Goal: Task Accomplishment & Management: Manage account settings

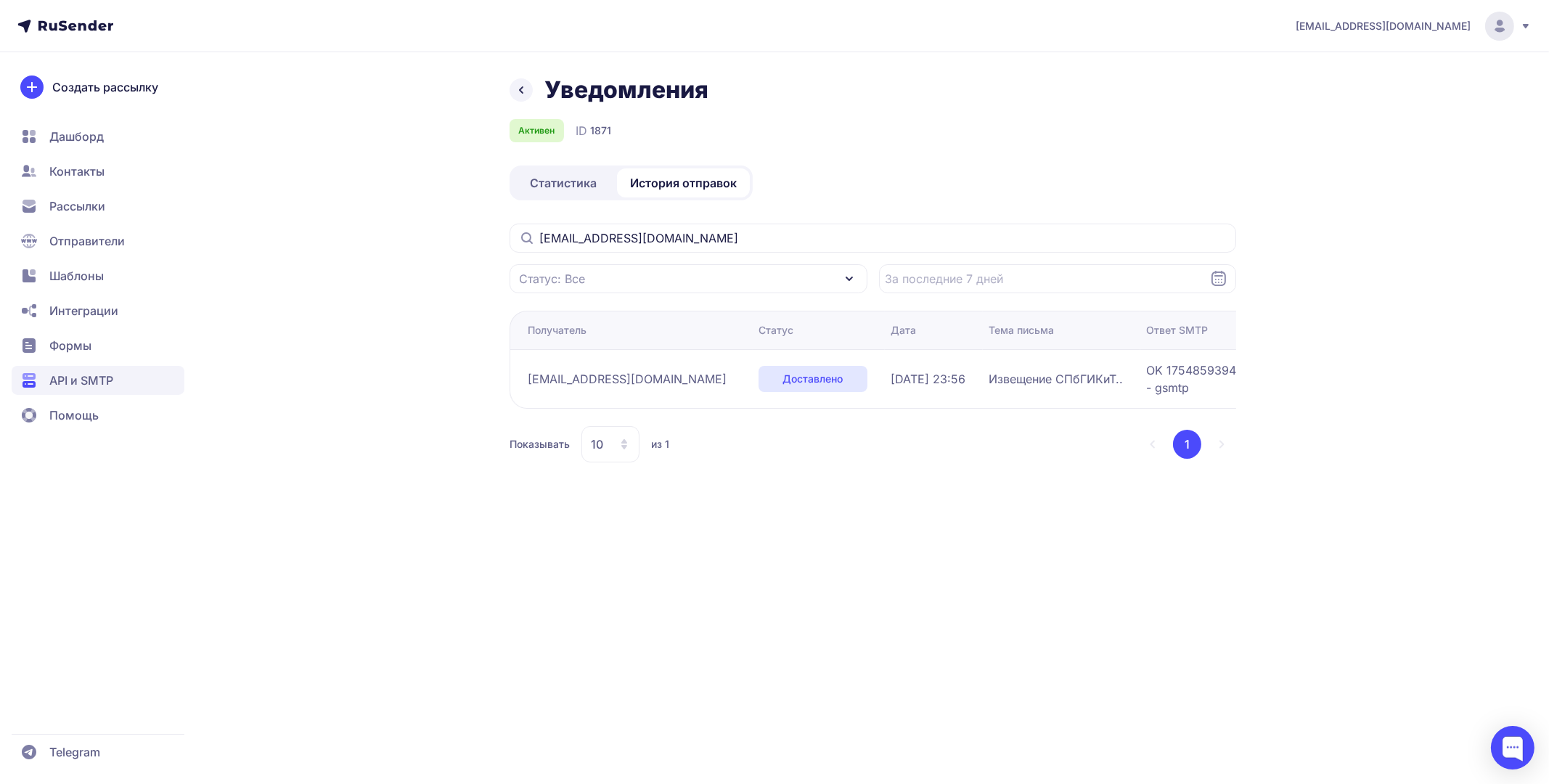
click at [678, 187] on span "История отправок" at bounding box center [684, 183] width 107 height 18
click at [578, 182] on span "Статистика" at bounding box center [563, 183] width 67 height 18
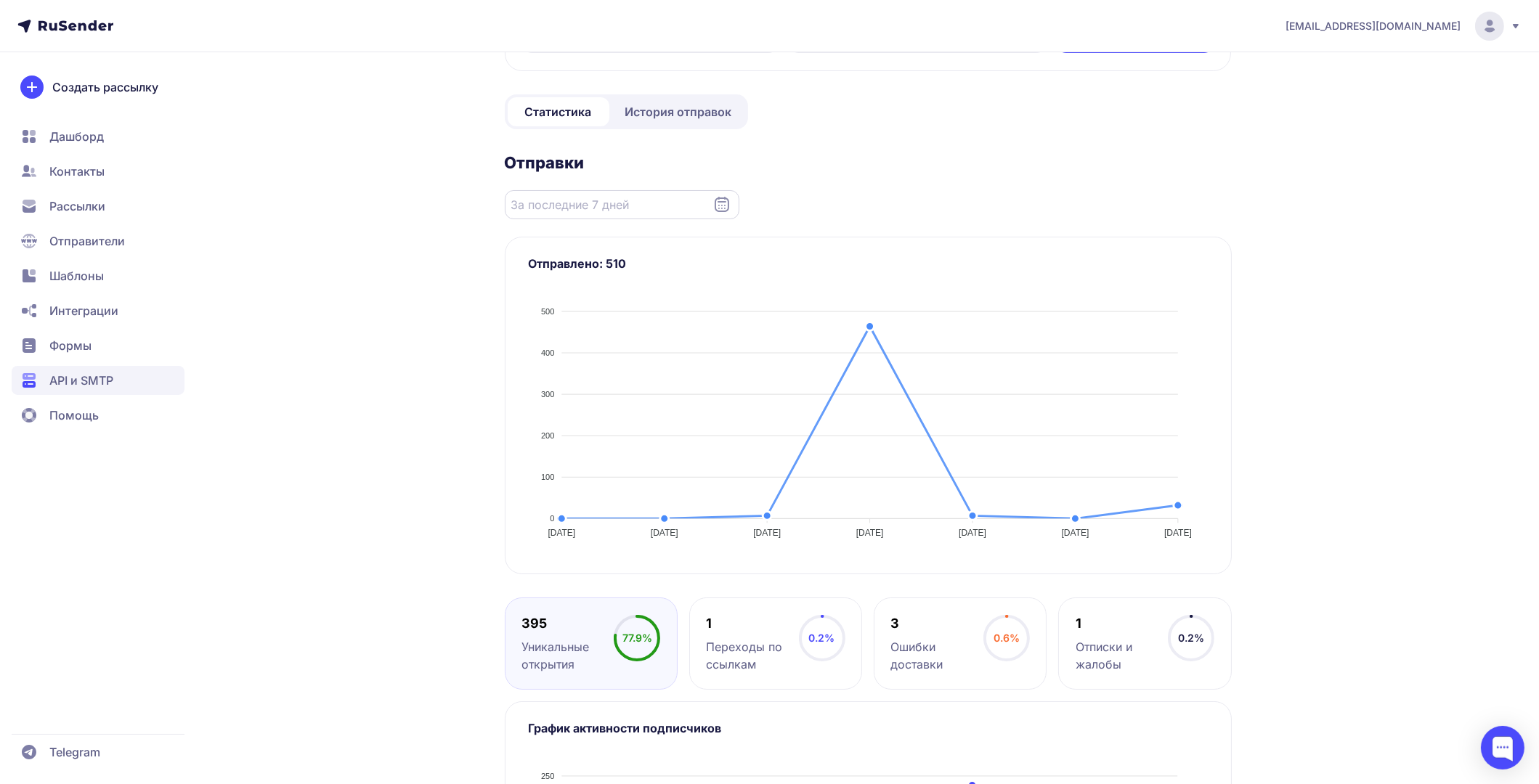
scroll to position [144, 0]
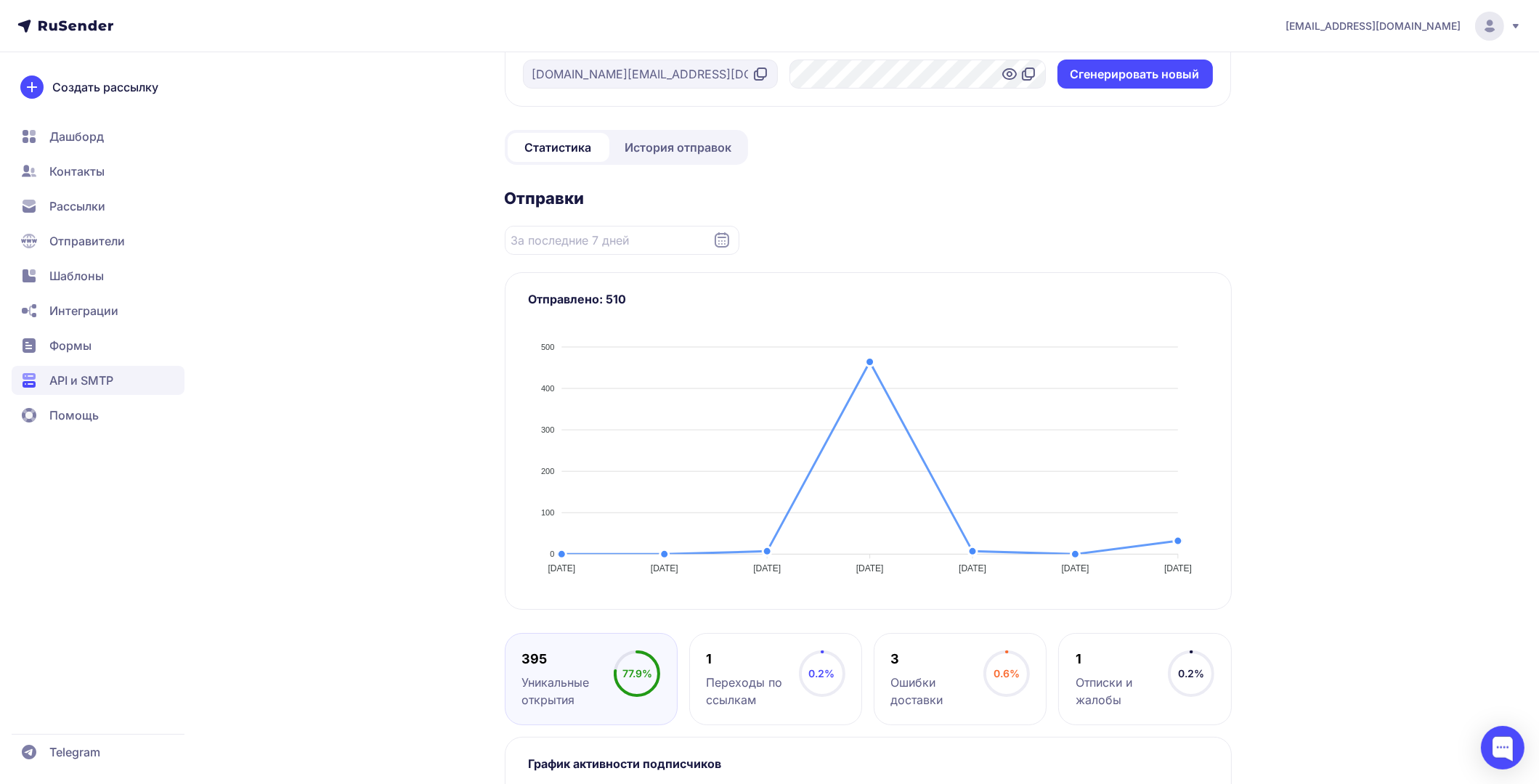
click at [683, 151] on span "История отправок" at bounding box center [679, 147] width 107 height 18
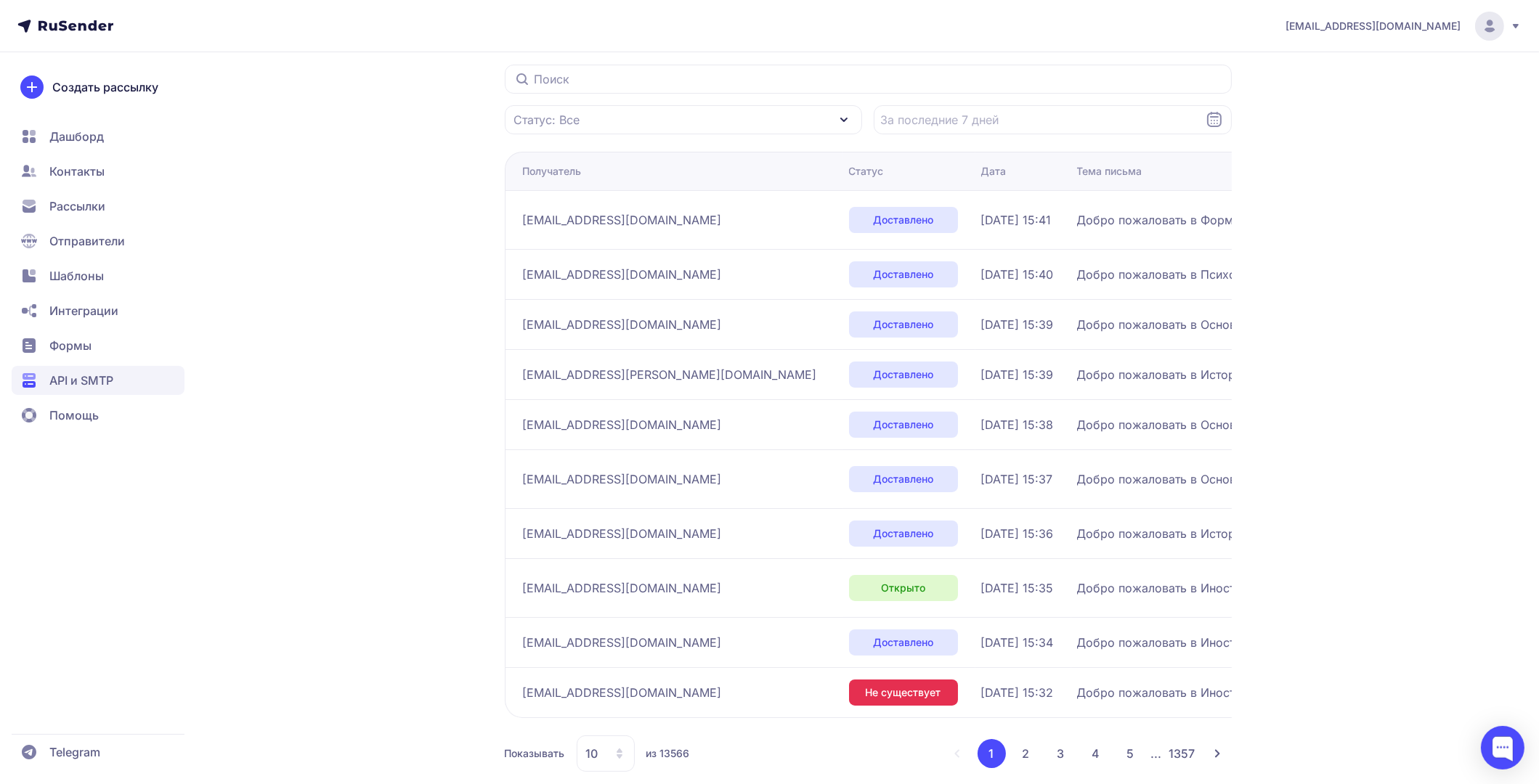
scroll to position [179, 0]
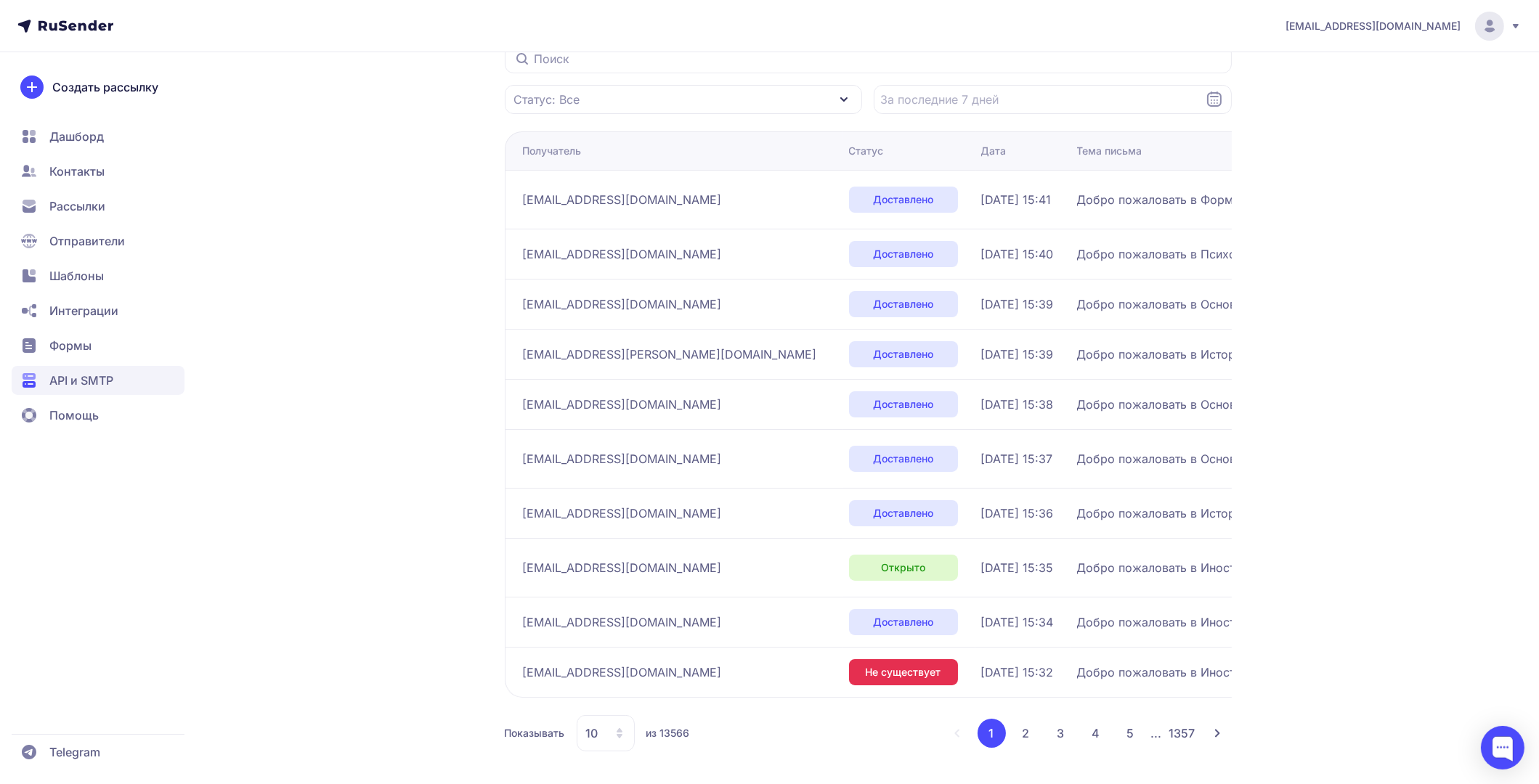
click at [1067, 735] on button "3" at bounding box center [1061, 733] width 29 height 29
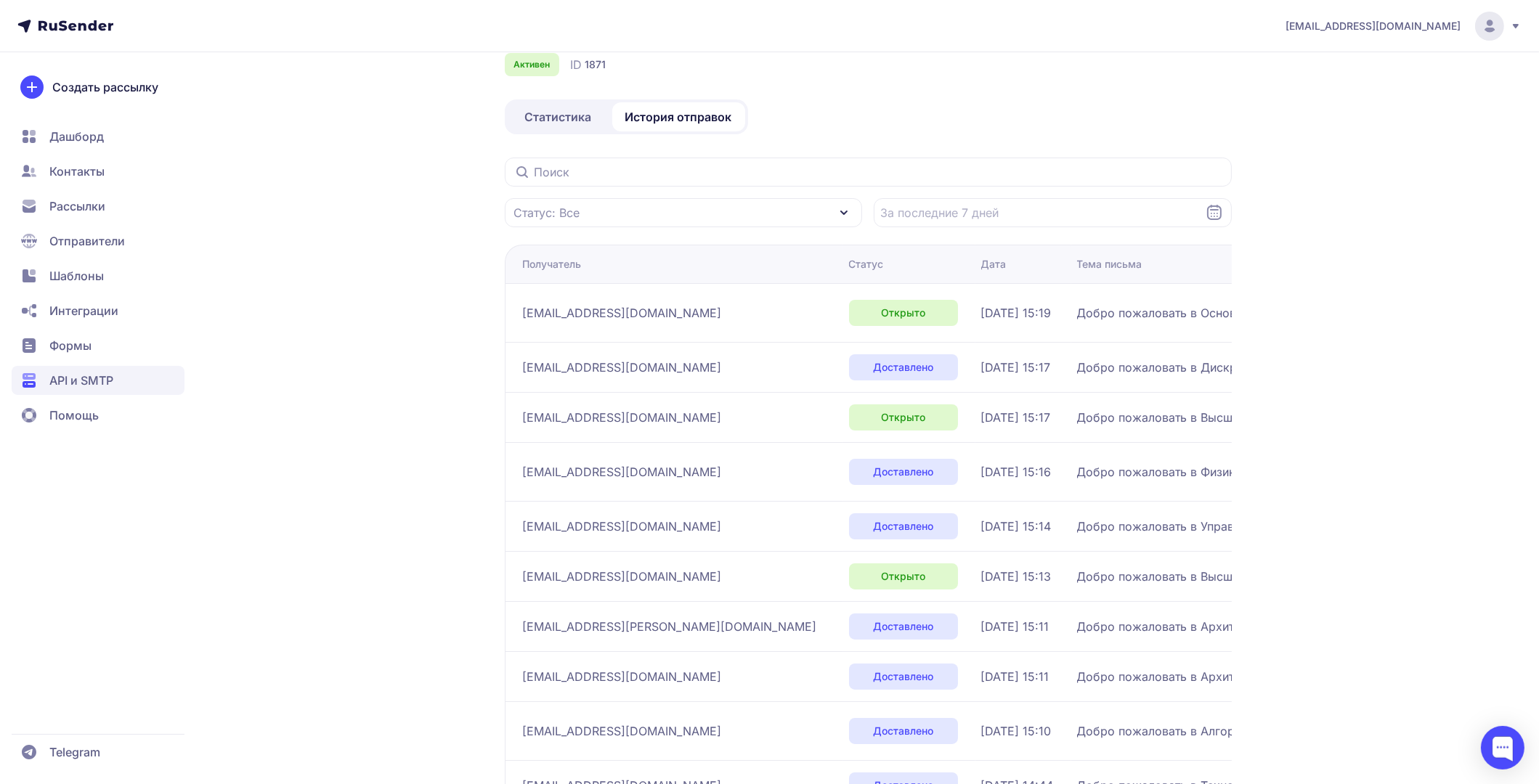
scroll to position [179, 0]
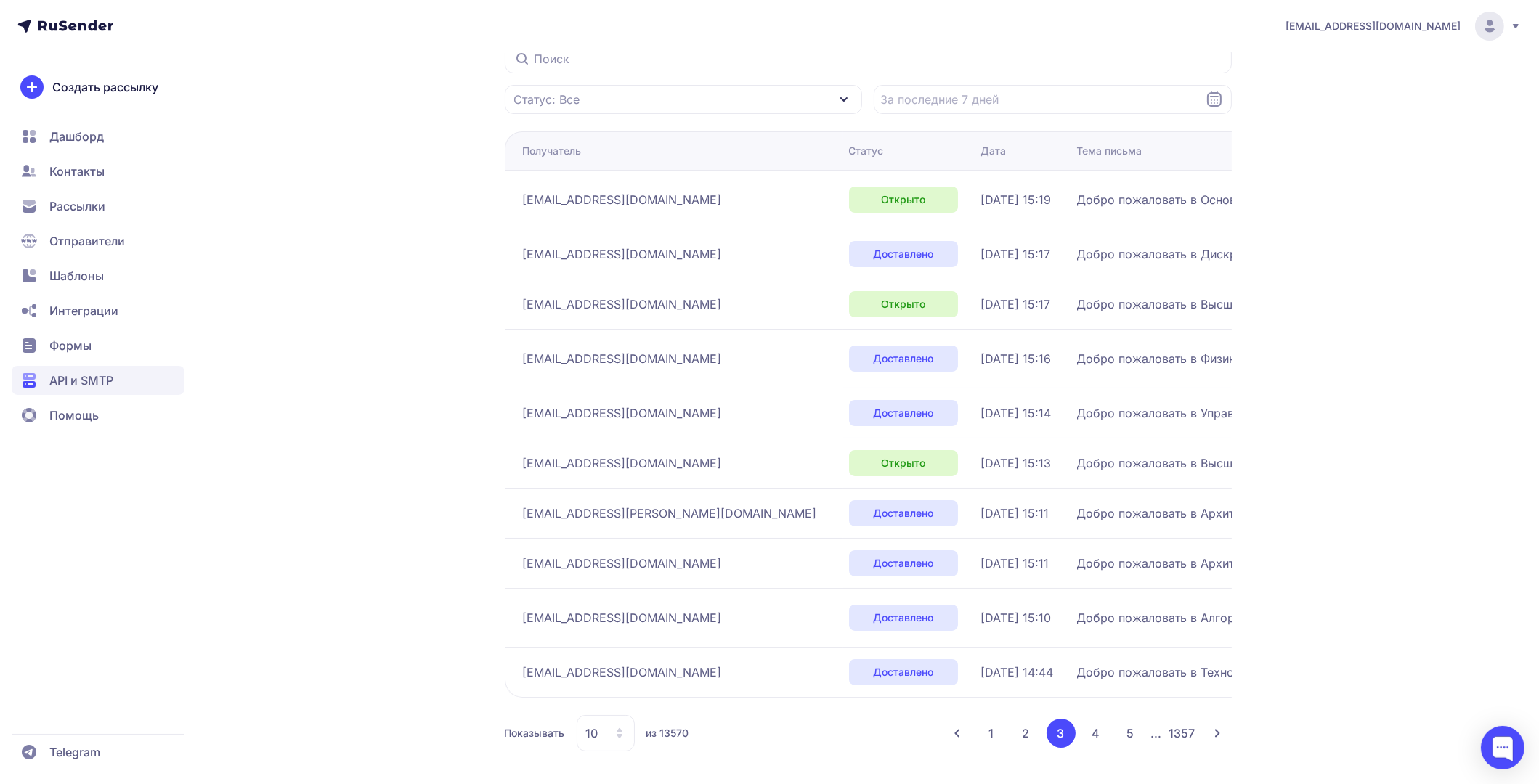
click at [1099, 724] on button "4" at bounding box center [1096, 733] width 29 height 29
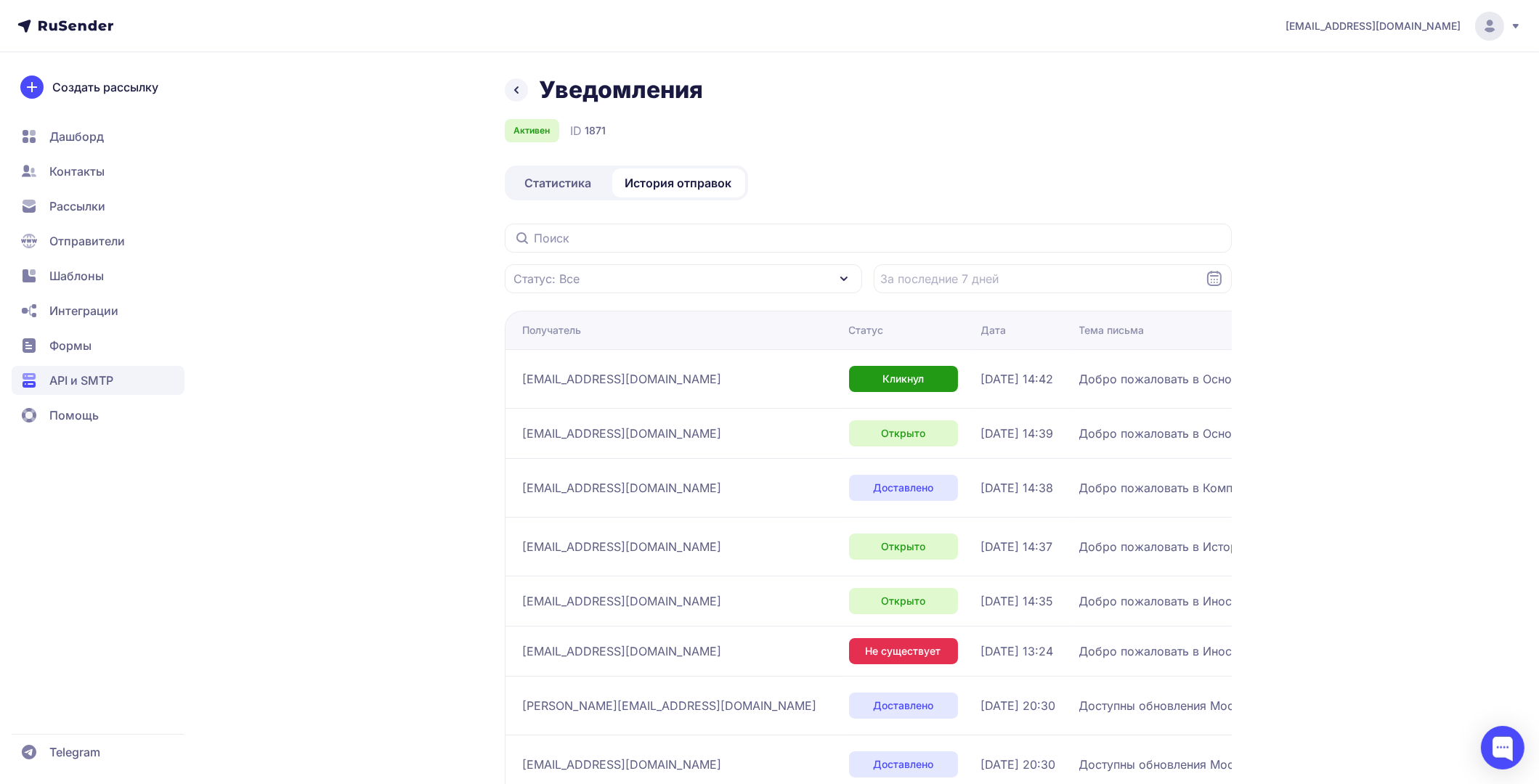
click at [546, 188] on span "Статистика" at bounding box center [558, 183] width 67 height 18
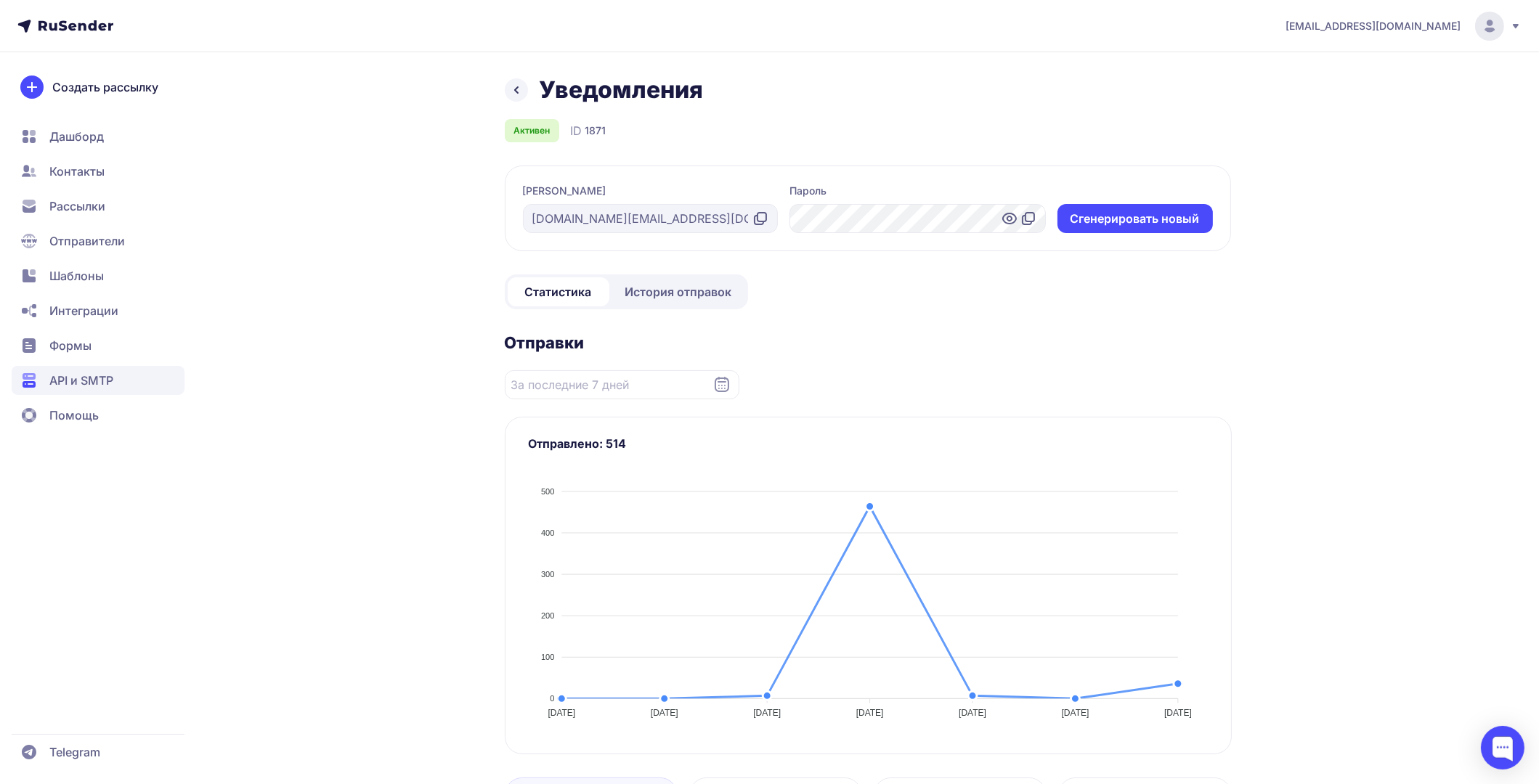
click at [671, 289] on span "История отправок" at bounding box center [679, 292] width 107 height 18
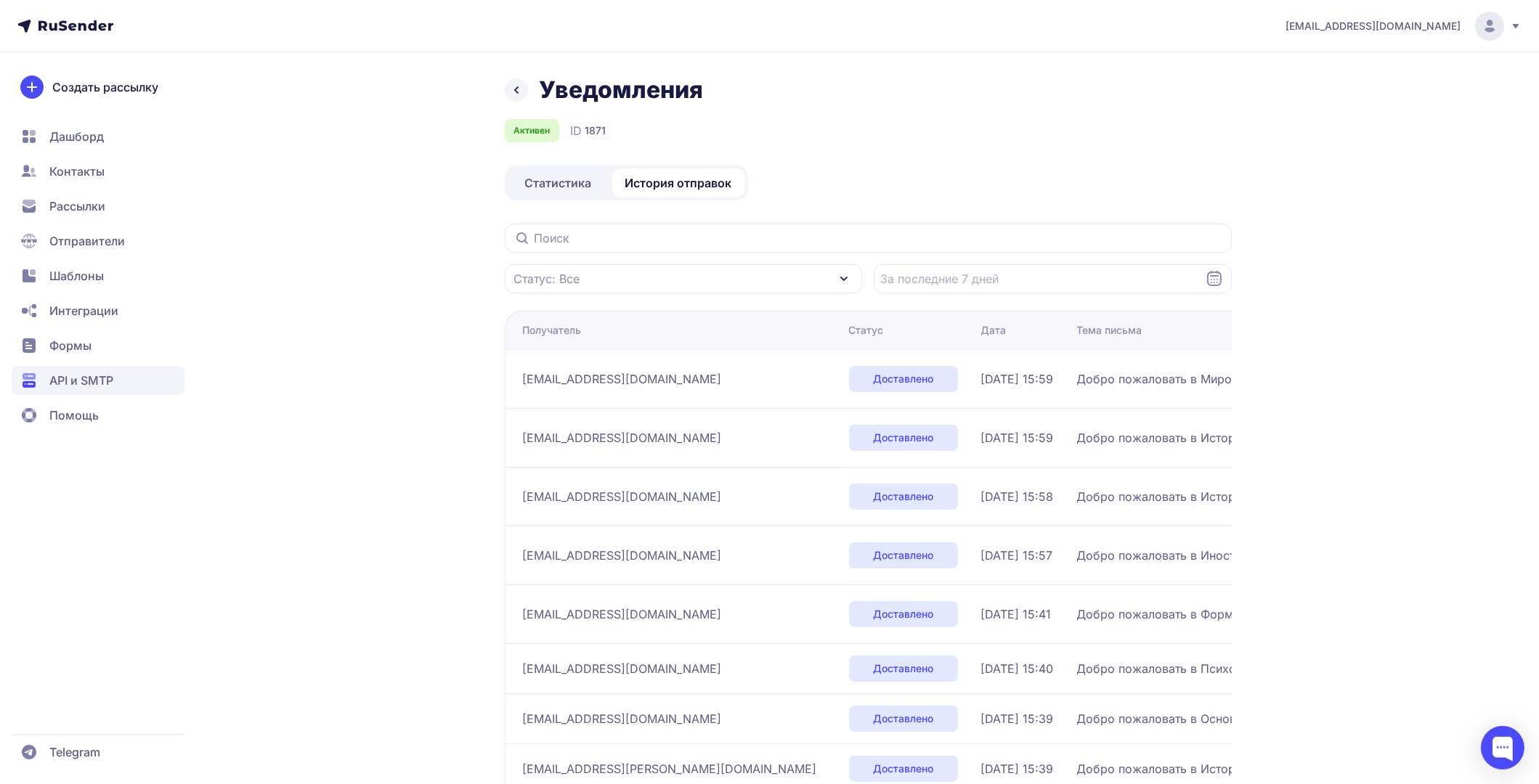
click at [1077, 497] on span "Добро пожаловать в История и теория аудиовизуальных искусств 1436 (25/26)" at bounding box center [1259, 497] width 363 height 18
click at [873, 491] on span "Доставлено" at bounding box center [903, 497] width 61 height 15
click at [560, 492] on span "[EMAIL_ADDRESS][DOMAIN_NAME]" at bounding box center [622, 497] width 199 height 18
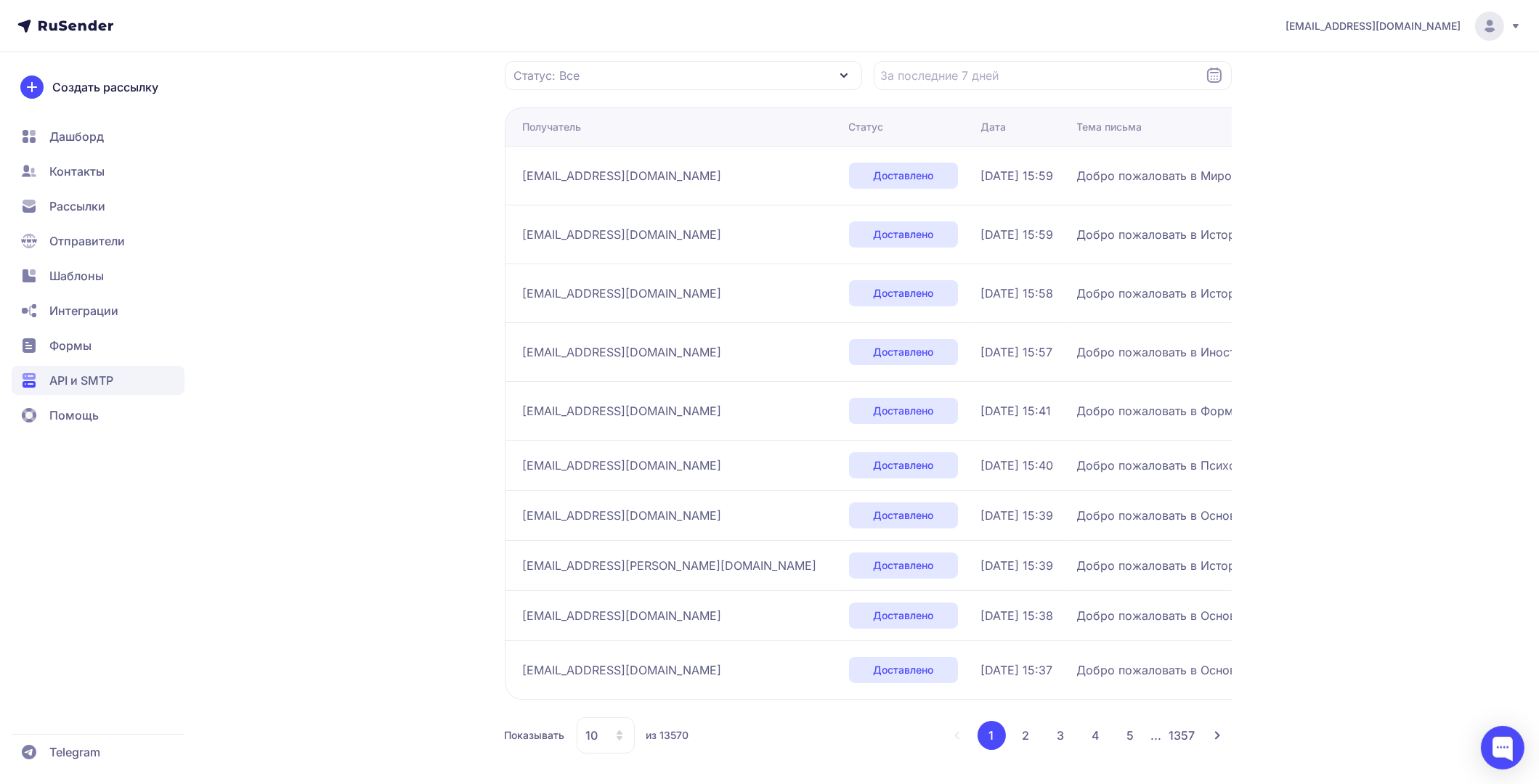
scroll to position [206, 0]
click at [873, 669] on span "Доставлено" at bounding box center [903, 667] width 61 height 15
click at [571, 669] on span "[EMAIL_ADDRESS][DOMAIN_NAME]" at bounding box center [622, 668] width 199 height 18
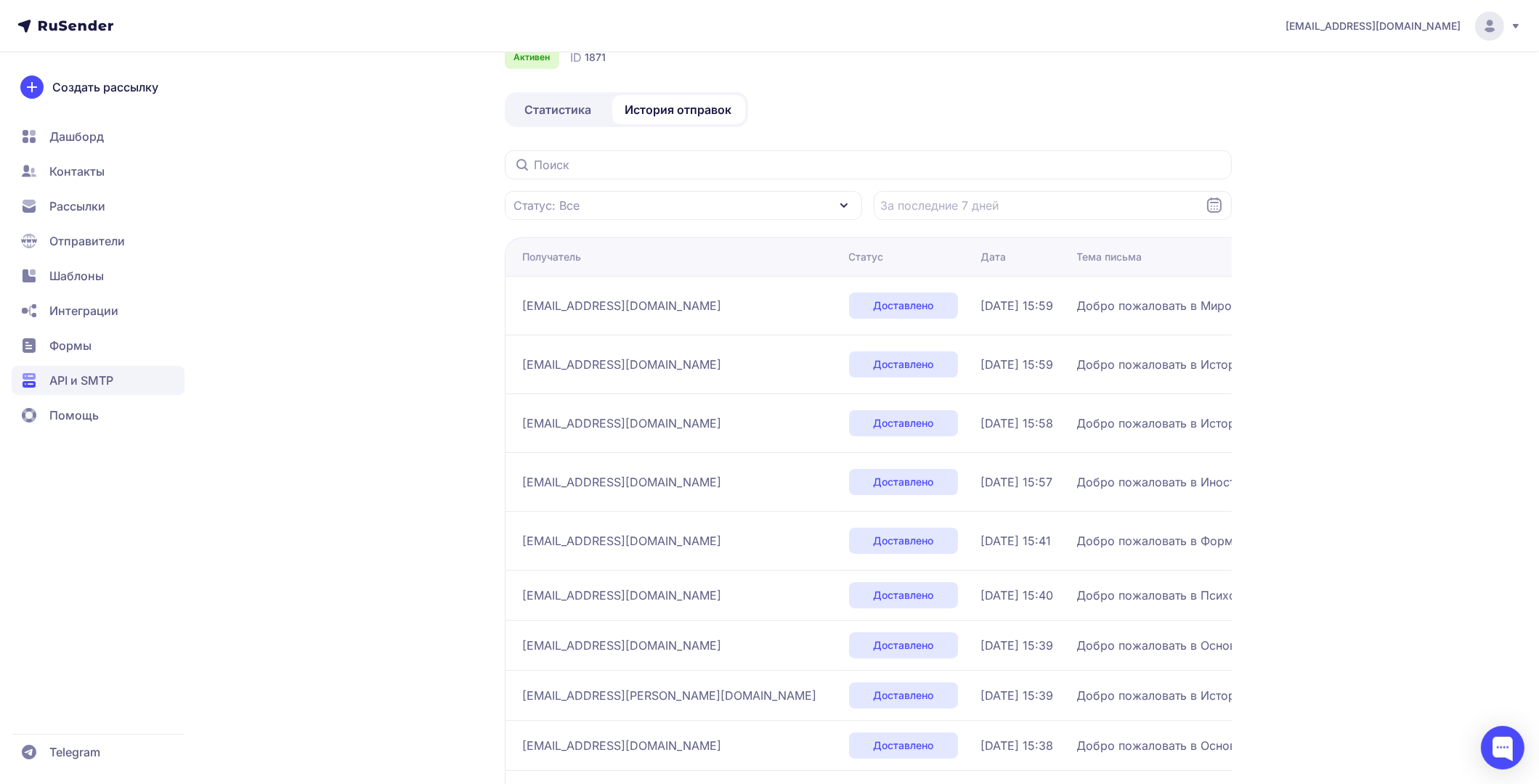
scroll to position [0, 0]
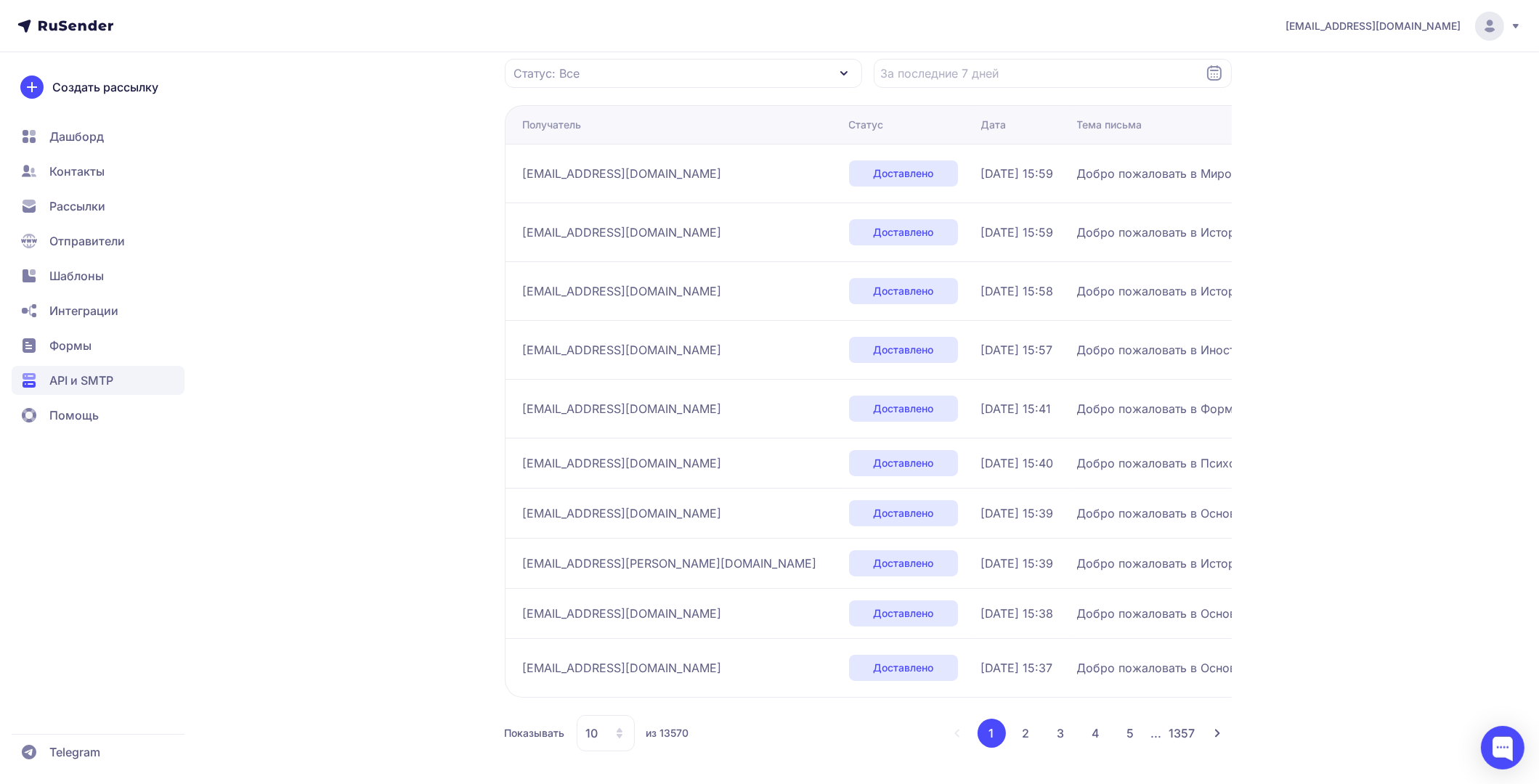
click at [1021, 734] on button "2" at bounding box center [1026, 733] width 29 height 29
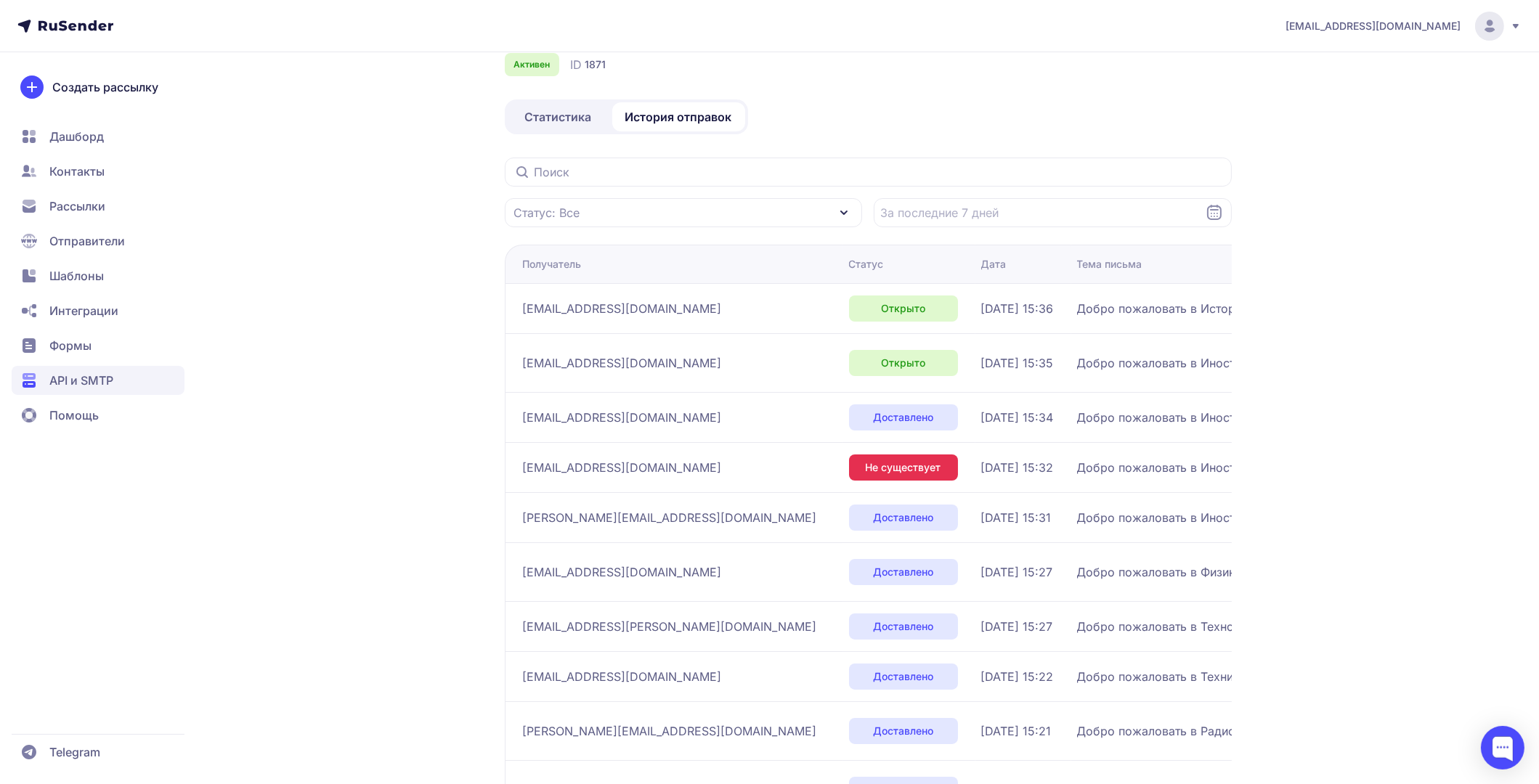
scroll to position [188, 0]
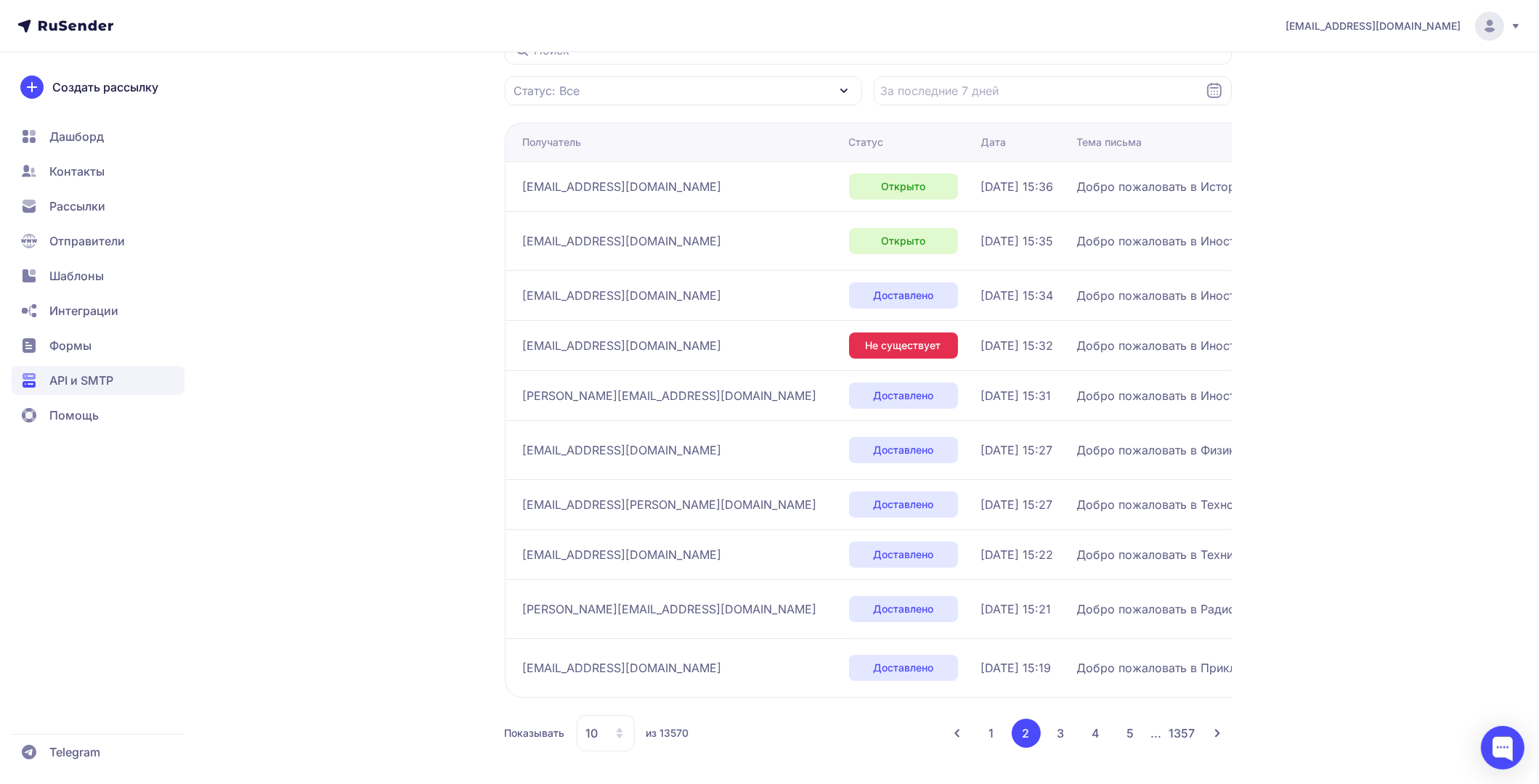
click at [1057, 731] on button "3" at bounding box center [1061, 733] width 29 height 29
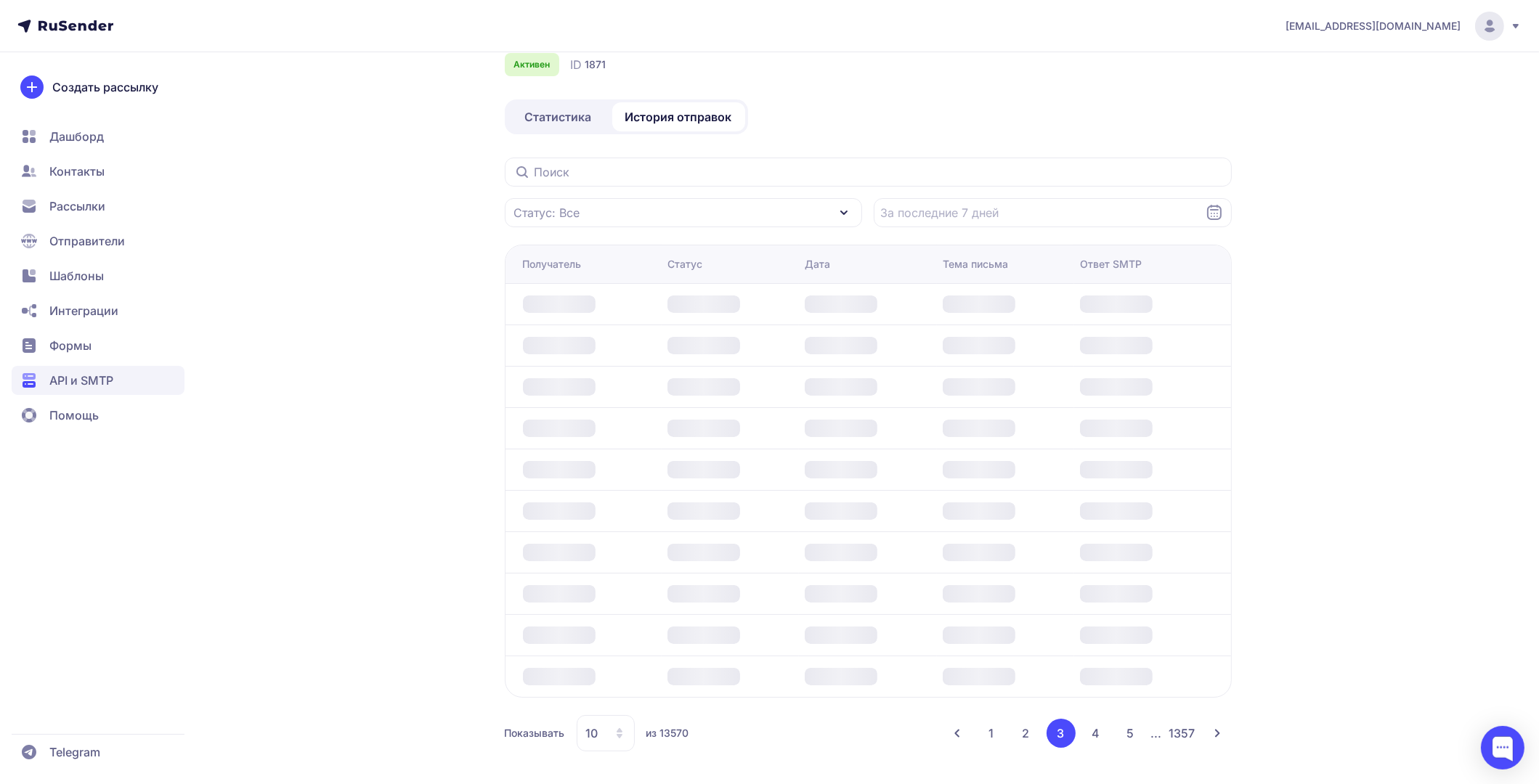
scroll to position [188, 0]
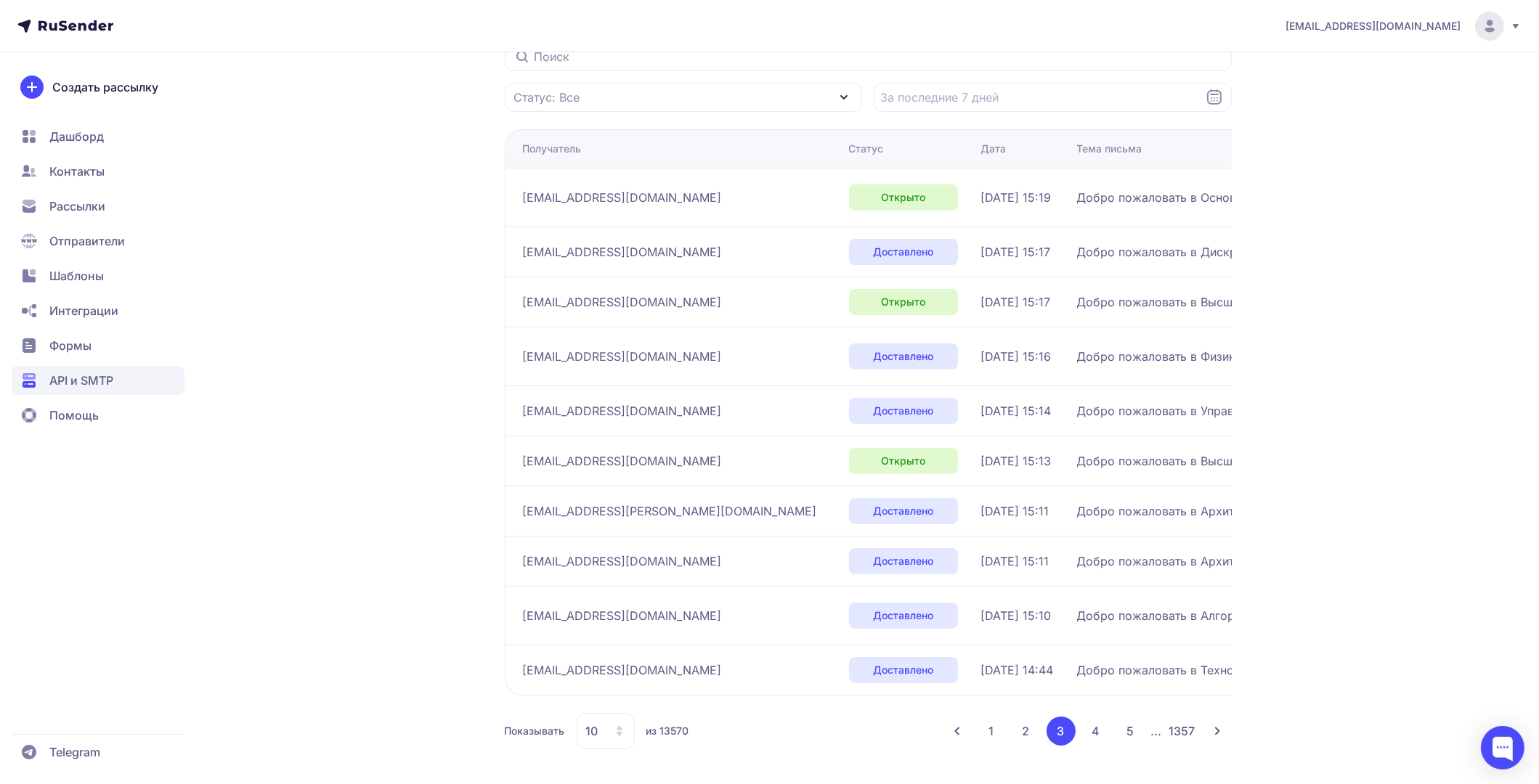
click at [1093, 734] on button "4" at bounding box center [1096, 731] width 29 height 29
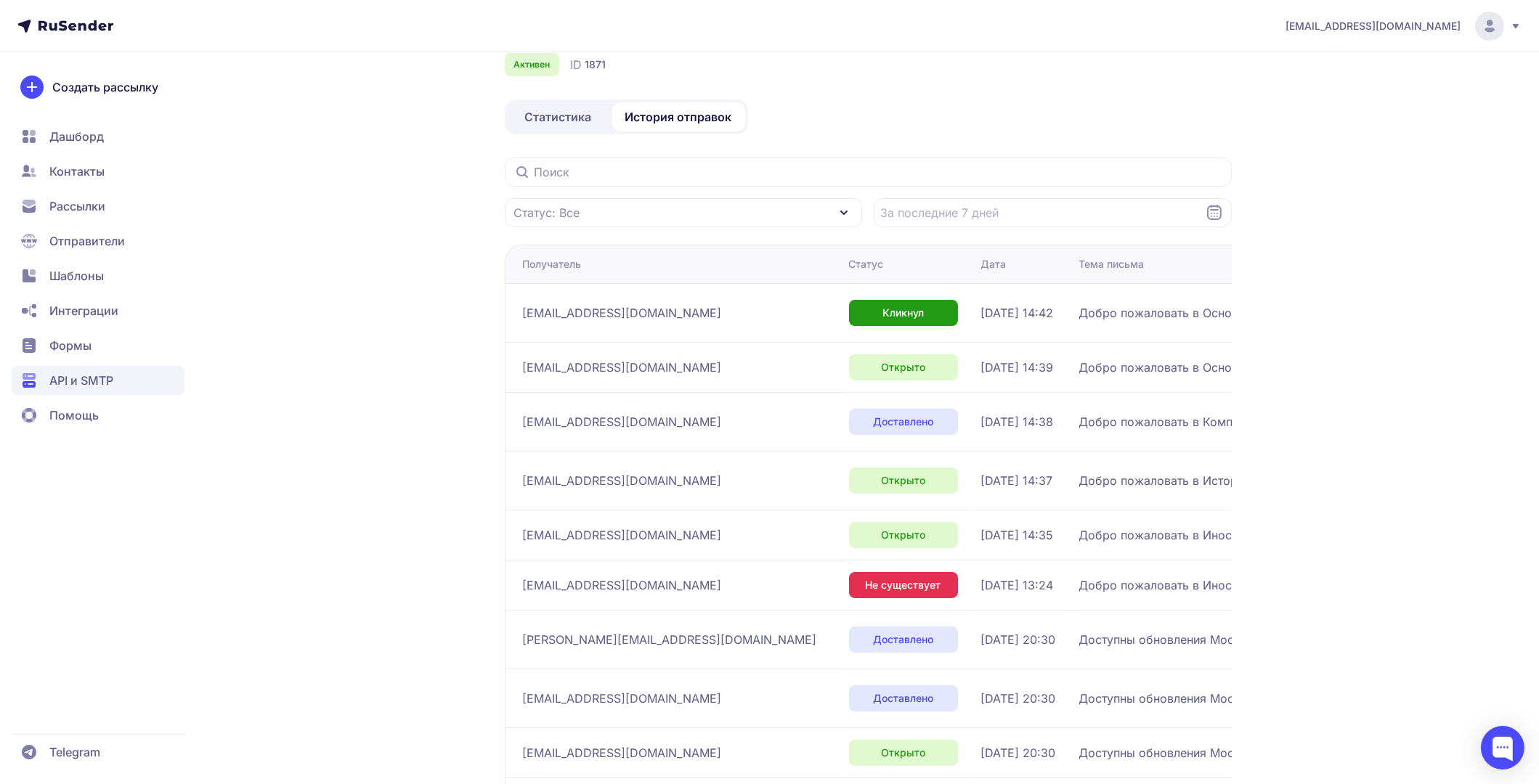
scroll to position [188, 0]
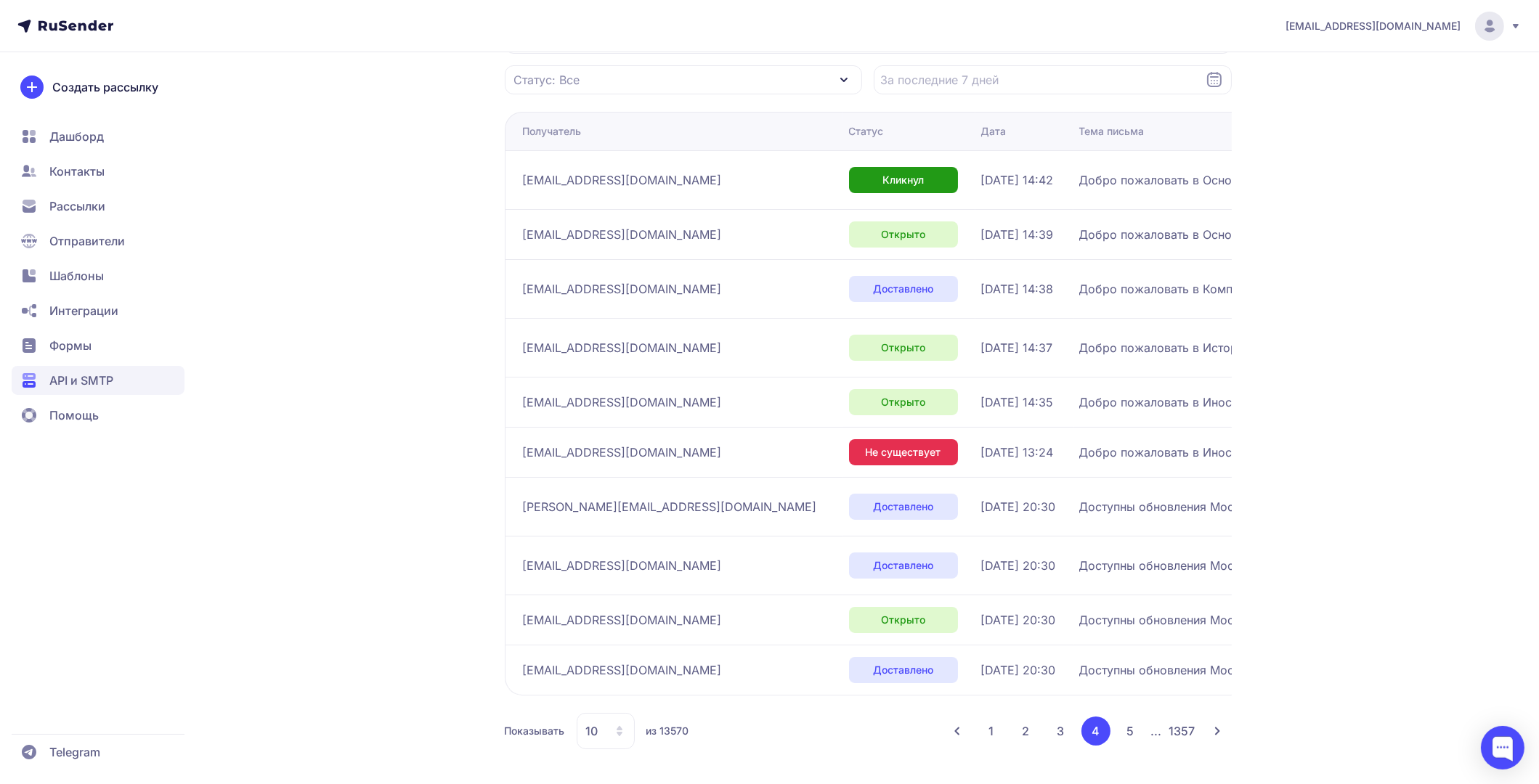
click at [1128, 734] on button "5" at bounding box center [1130, 731] width 29 height 29
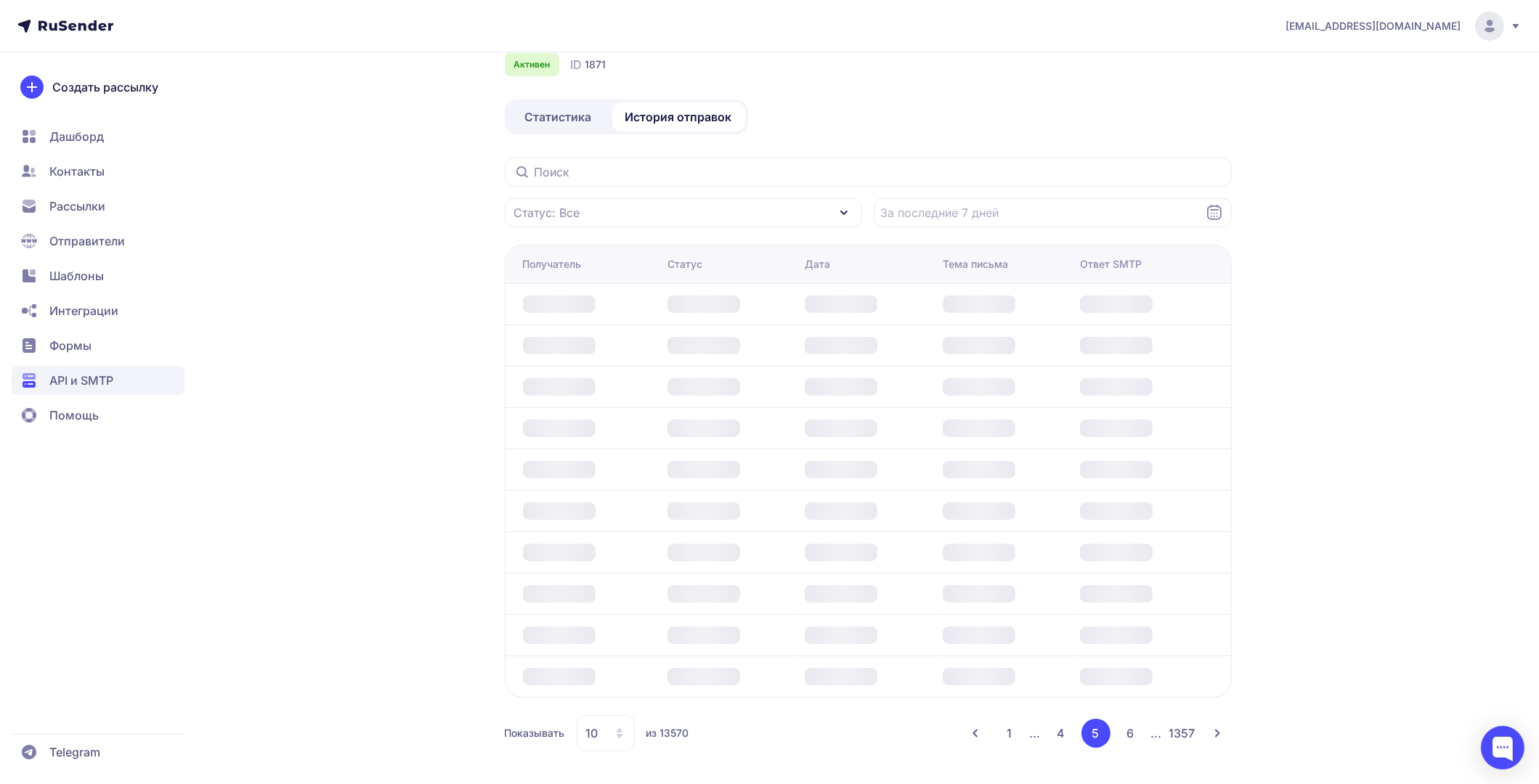
scroll to position [188, 0]
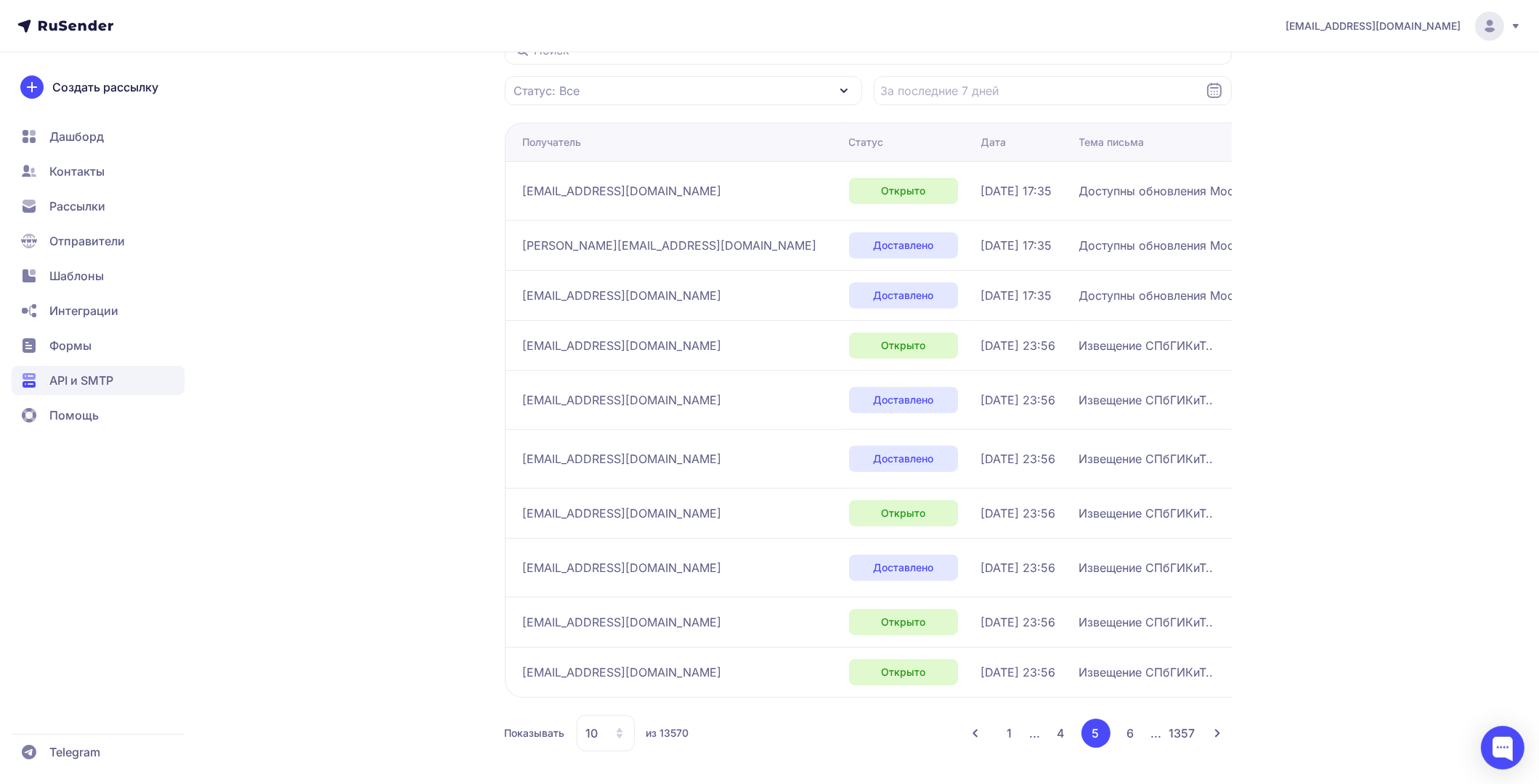
click at [1068, 728] on button "4" at bounding box center [1061, 733] width 29 height 29
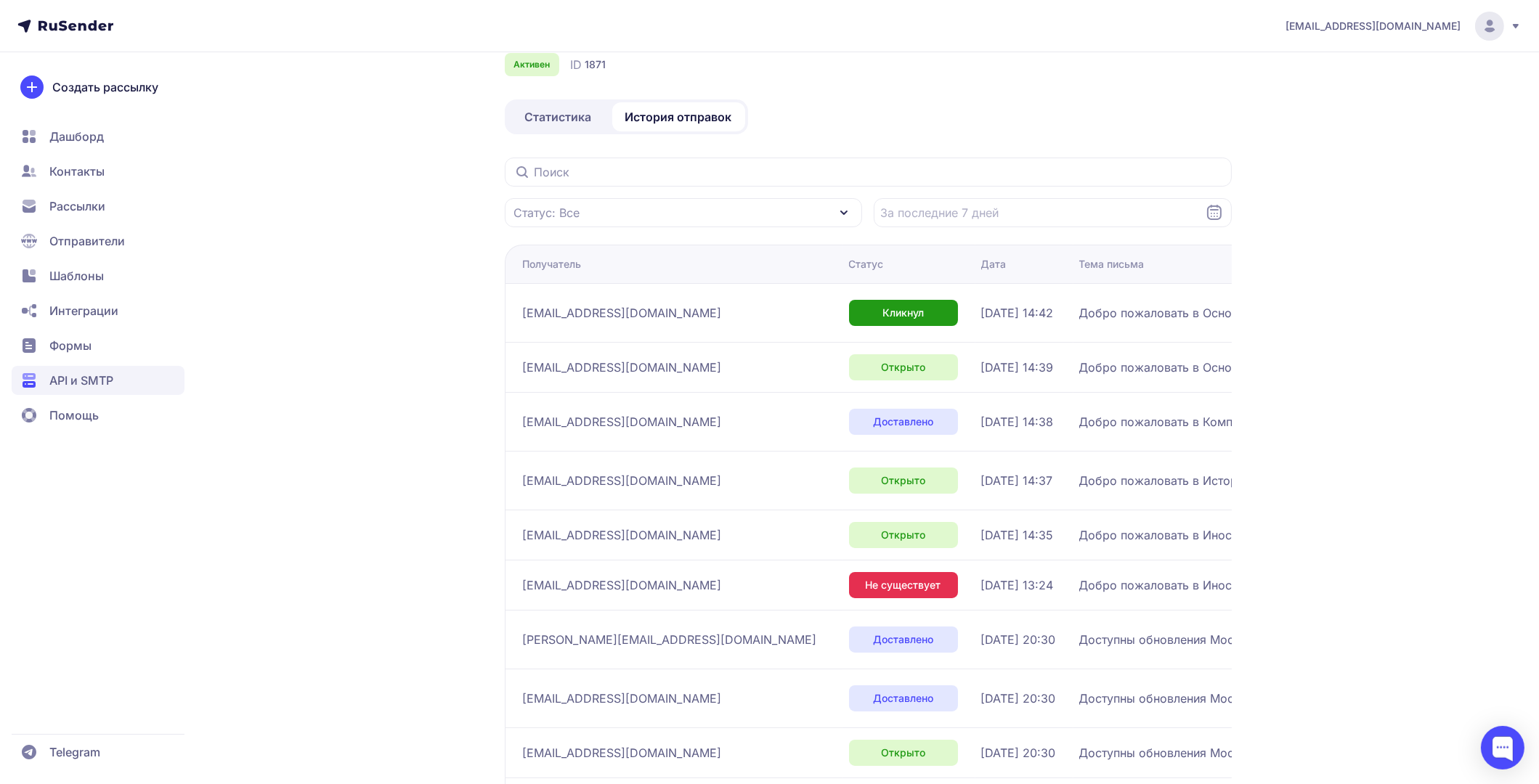
scroll to position [188, 0]
